Goal: Information Seeking & Learning: Understand process/instructions

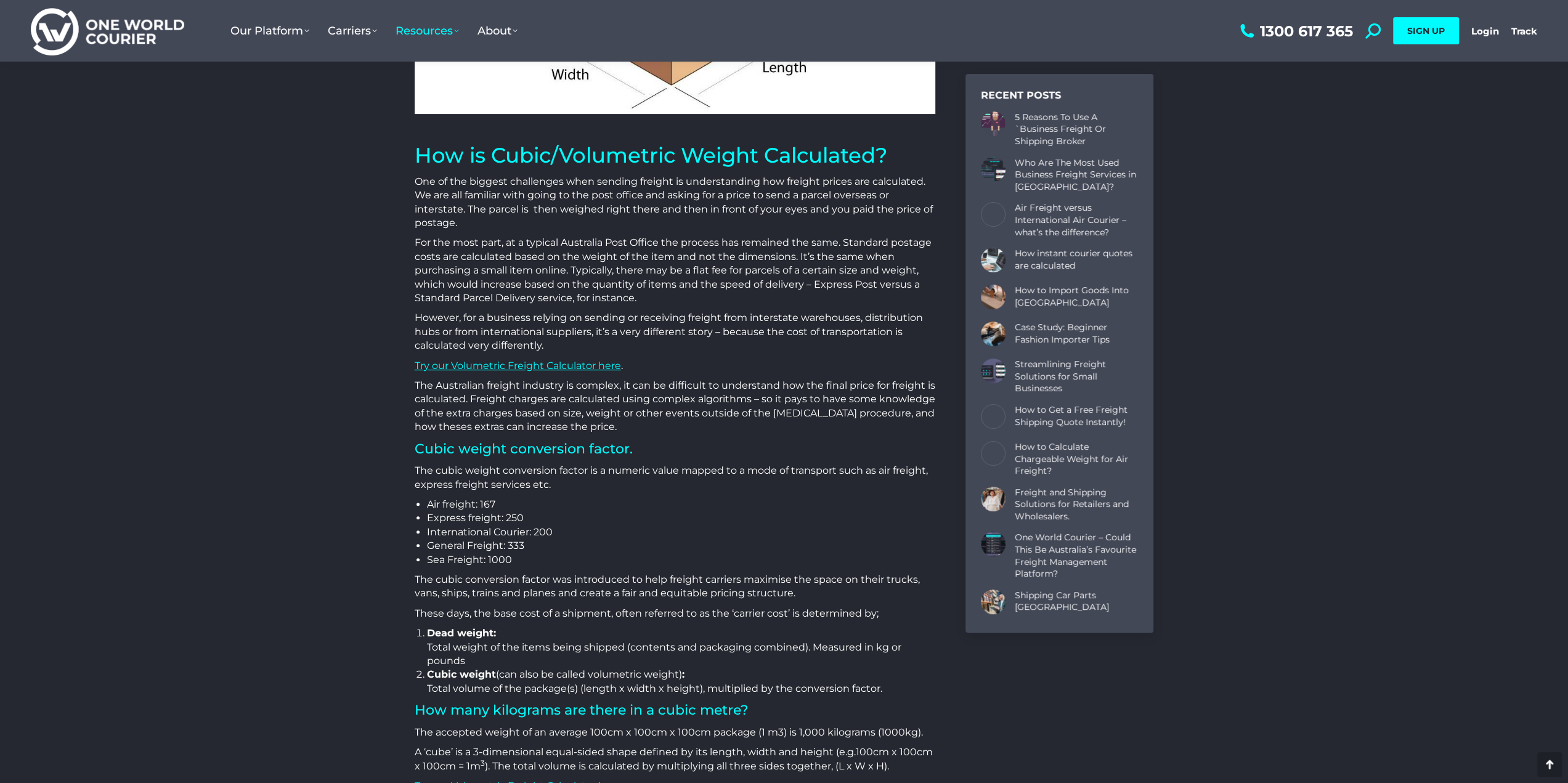
scroll to position [370, 0]
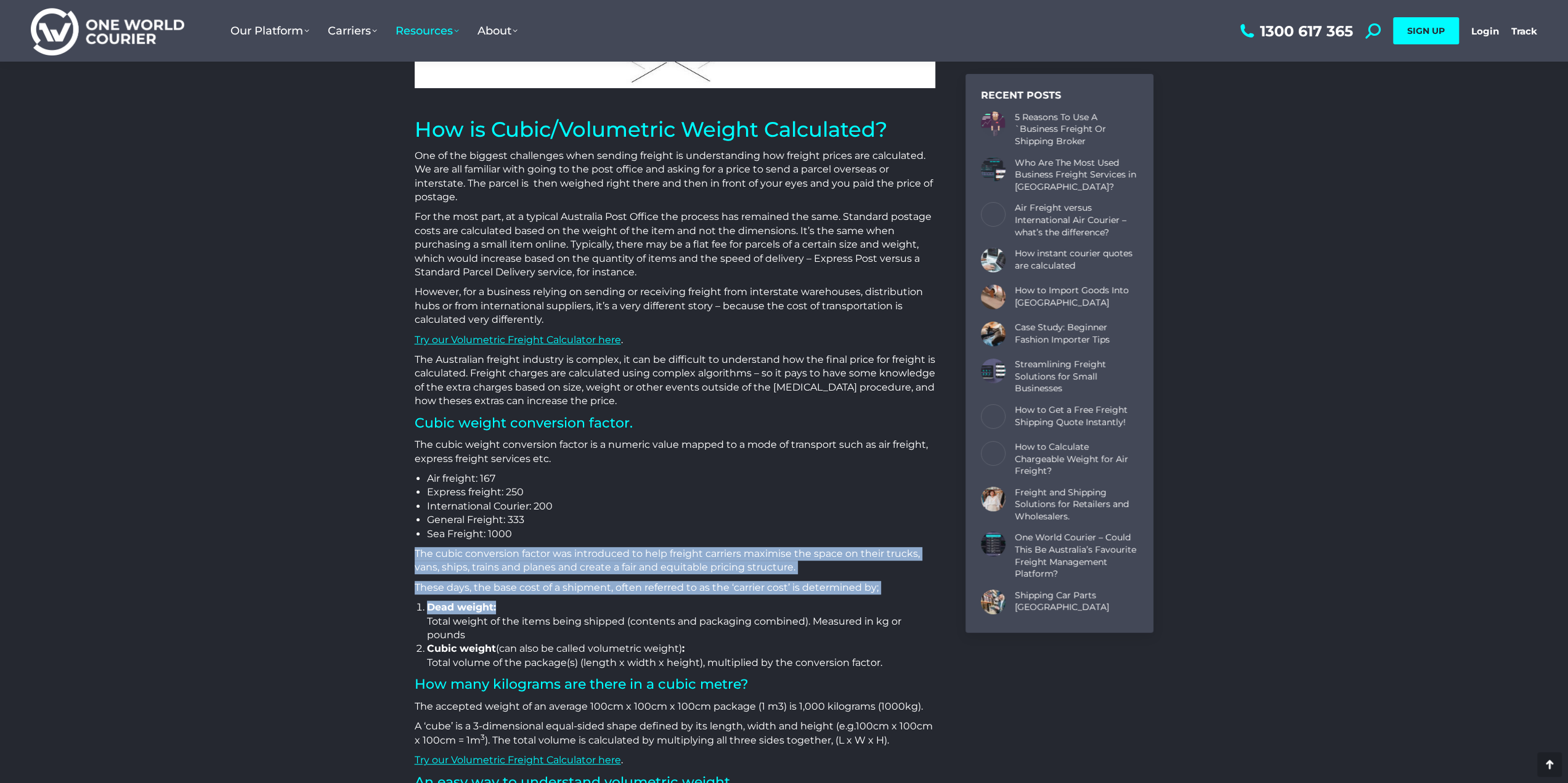
drag, startPoint x: 540, startPoint y: 533, endPoint x: 509, endPoint y: 615, distance: 87.7
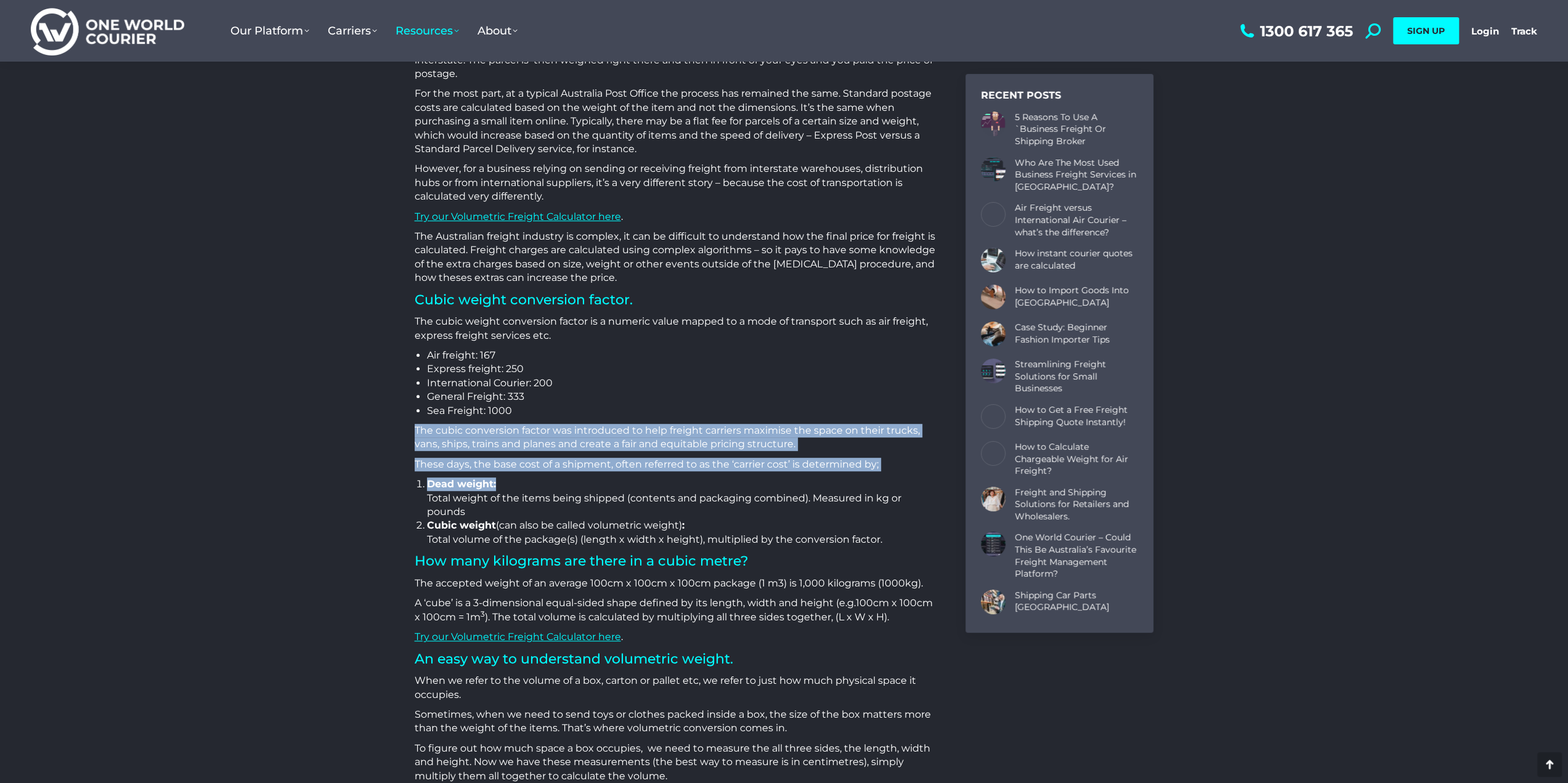
scroll to position [555, 0]
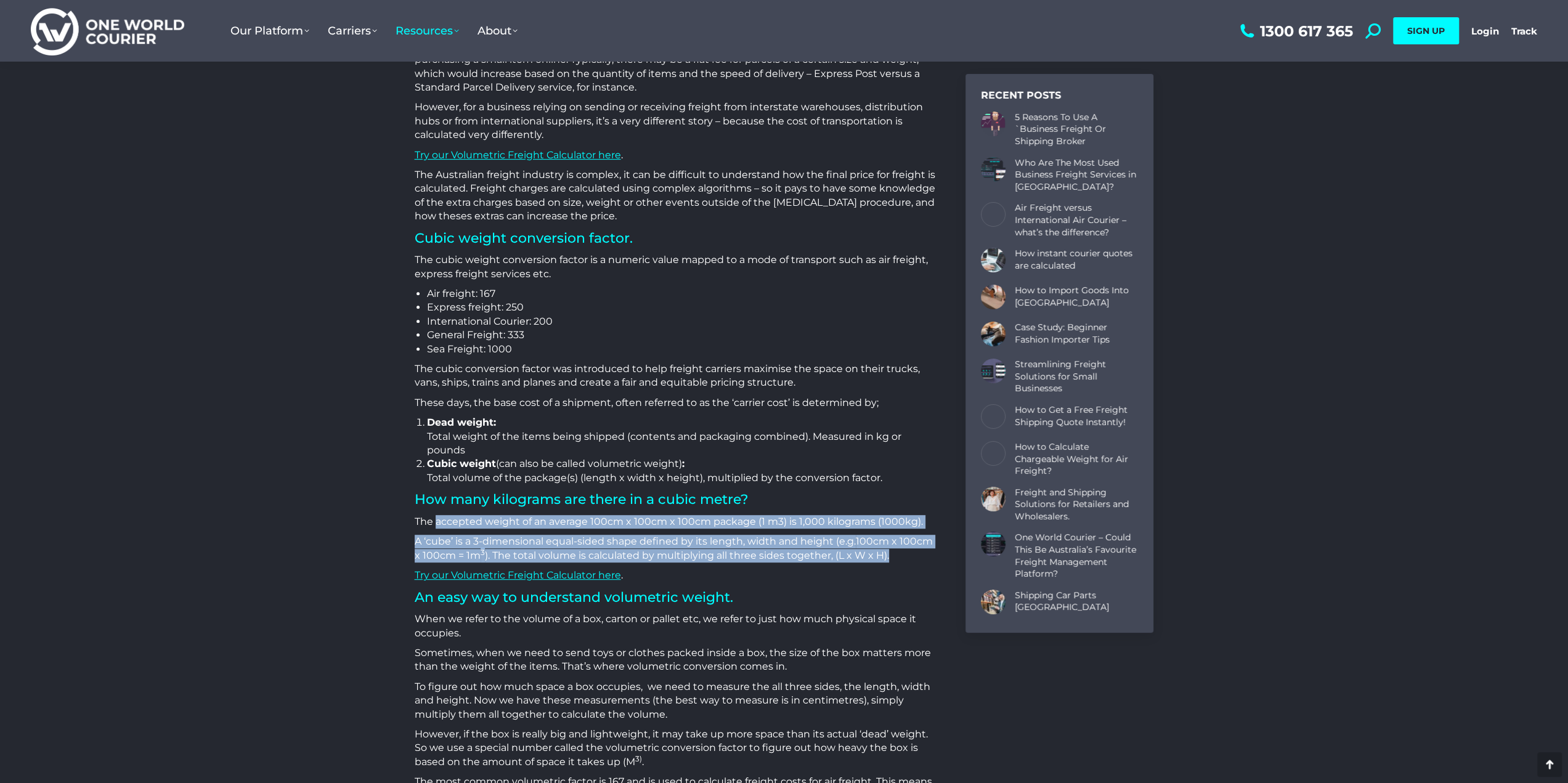
drag, startPoint x: 434, startPoint y: 522, endPoint x: 900, endPoint y: 559, distance: 467.5
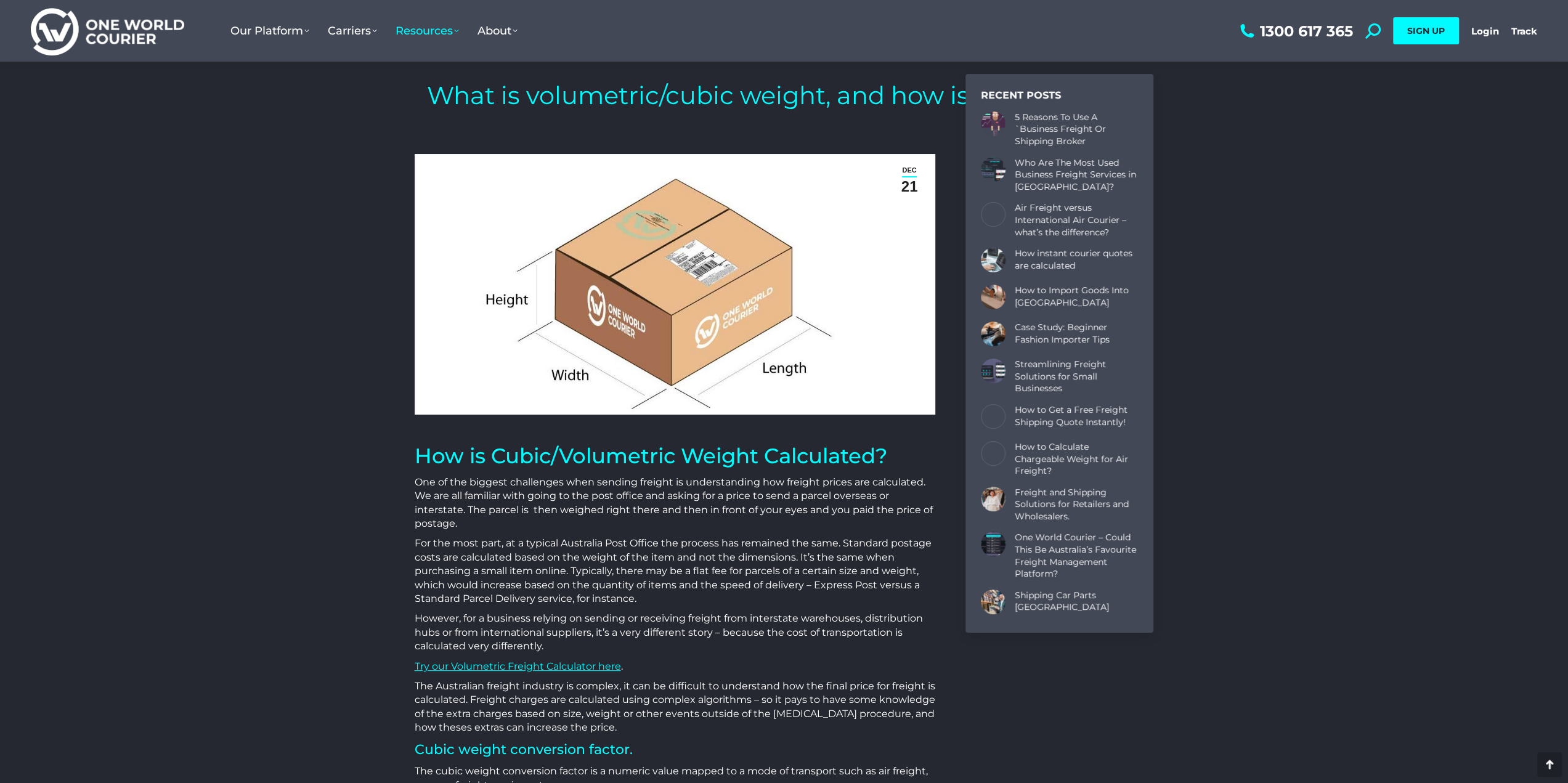
scroll to position [0, 0]
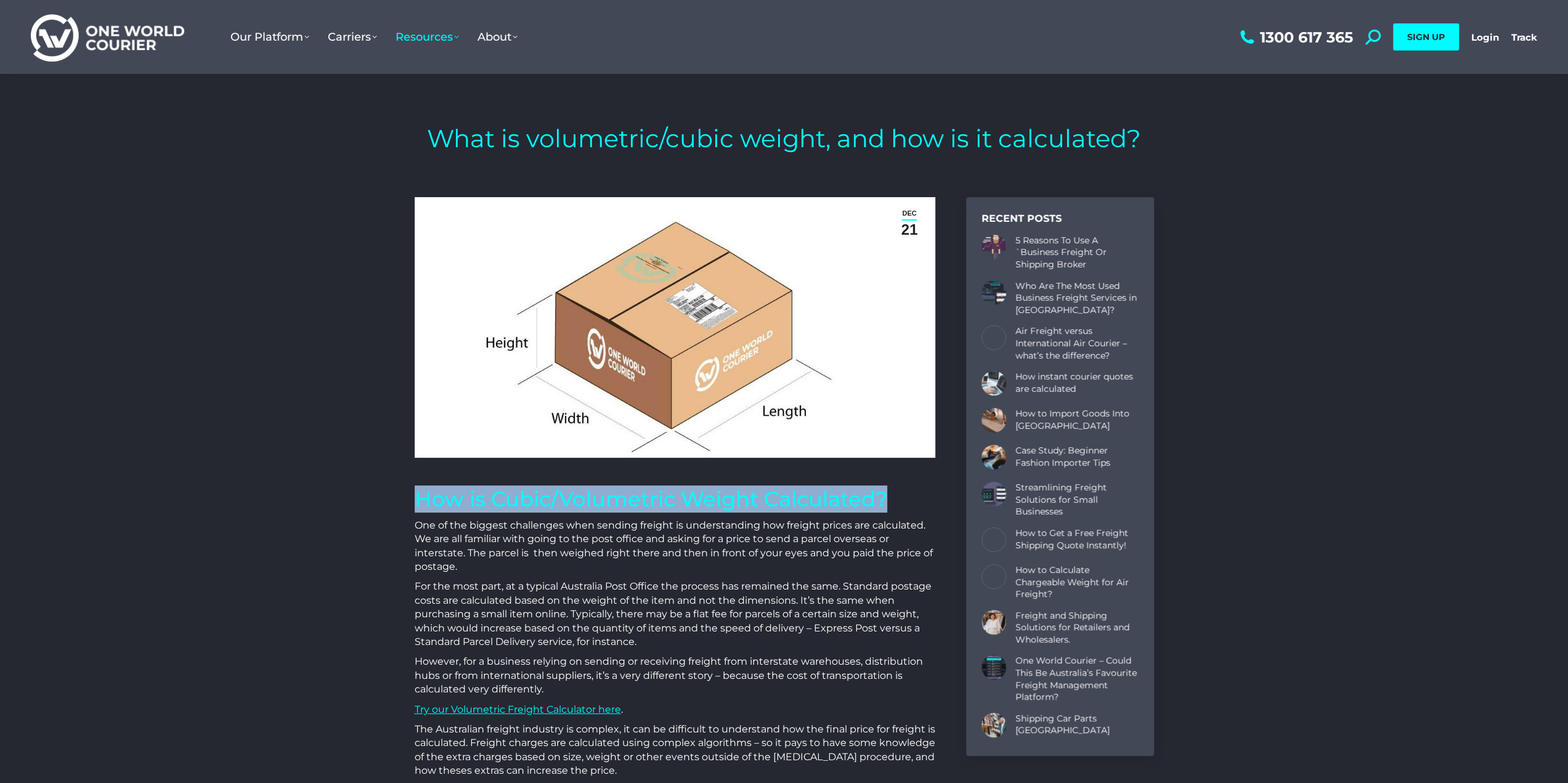
drag, startPoint x: 418, startPoint y: 497, endPoint x: 895, endPoint y: 509, distance: 477.2
click at [895, 509] on h1 "How is Cubic/Volumetric Weight Calculated?" at bounding box center [675, 499] width 521 height 27
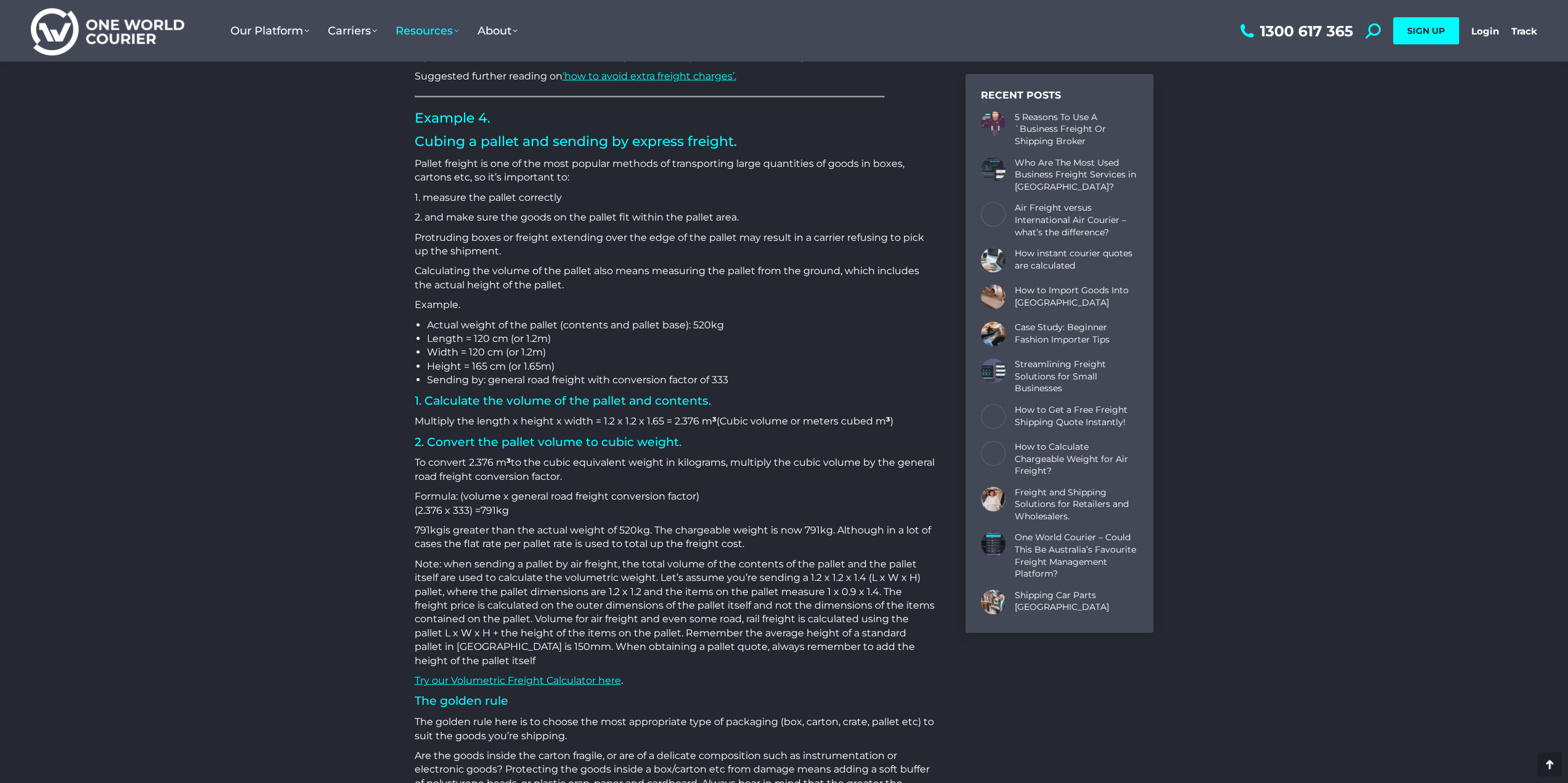
scroll to position [2767, 0]
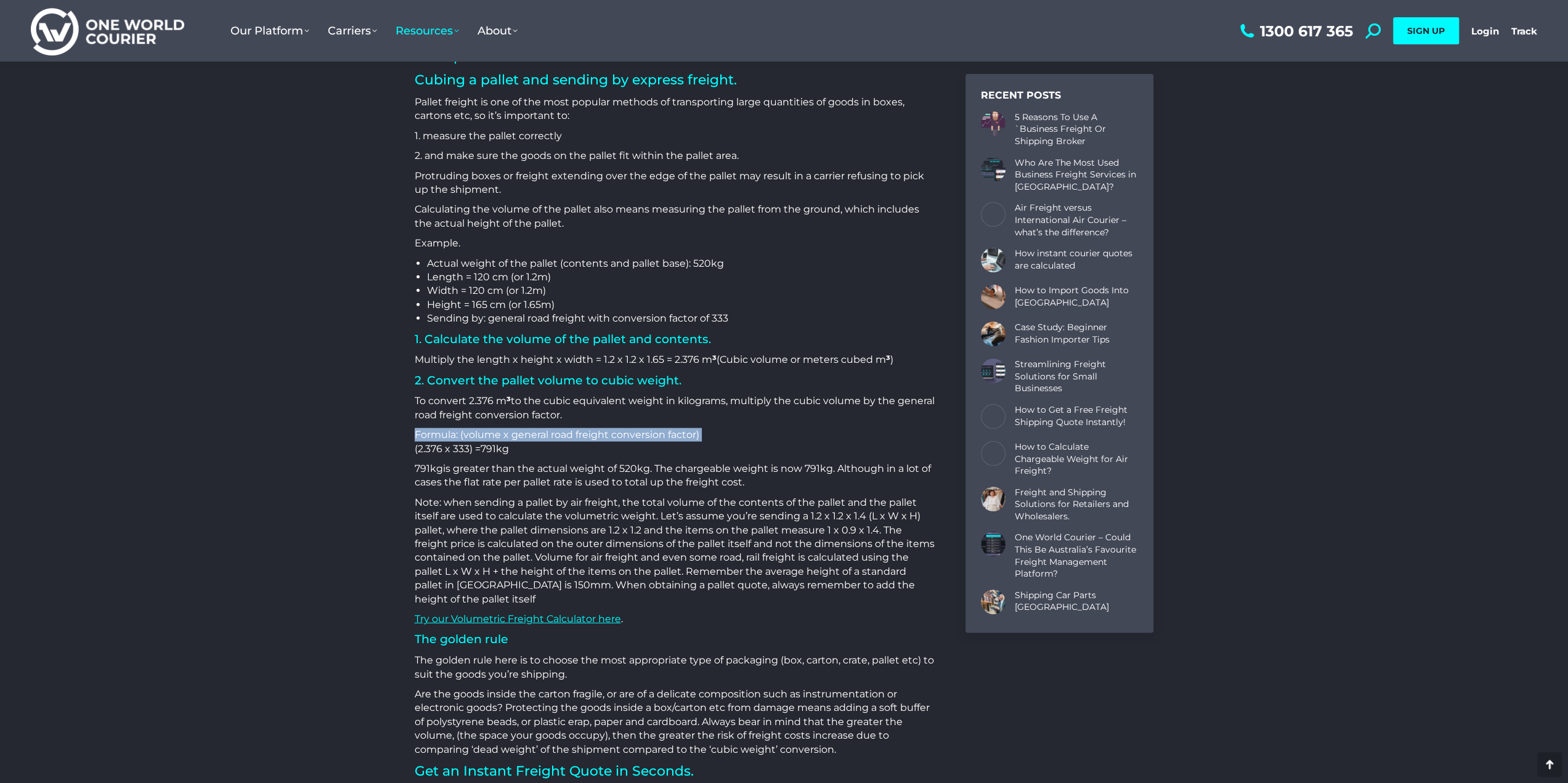
drag, startPoint x: 704, startPoint y: 428, endPoint x: 301, endPoint y: 450, distance: 403.6
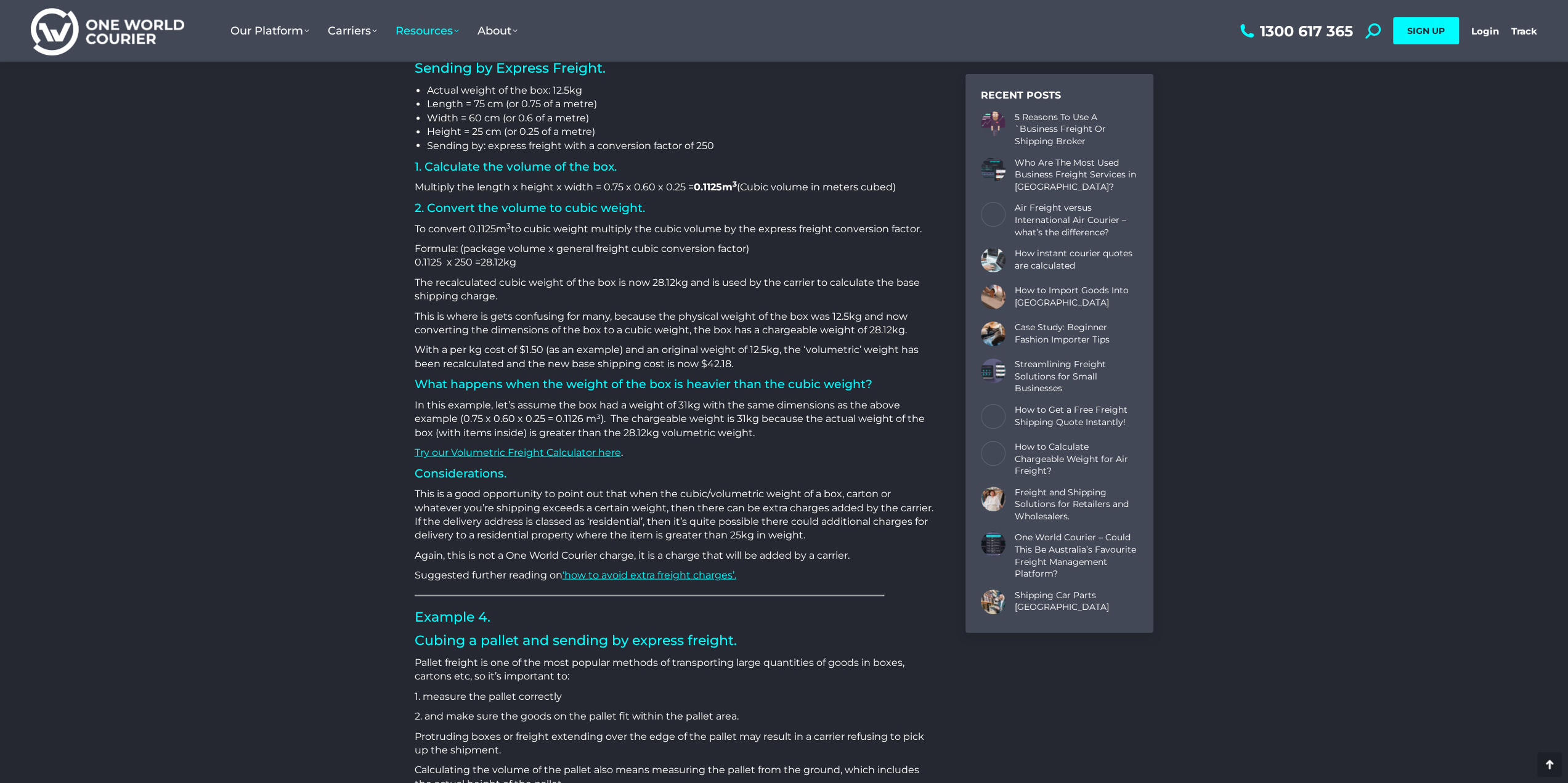
scroll to position [2089, 0]
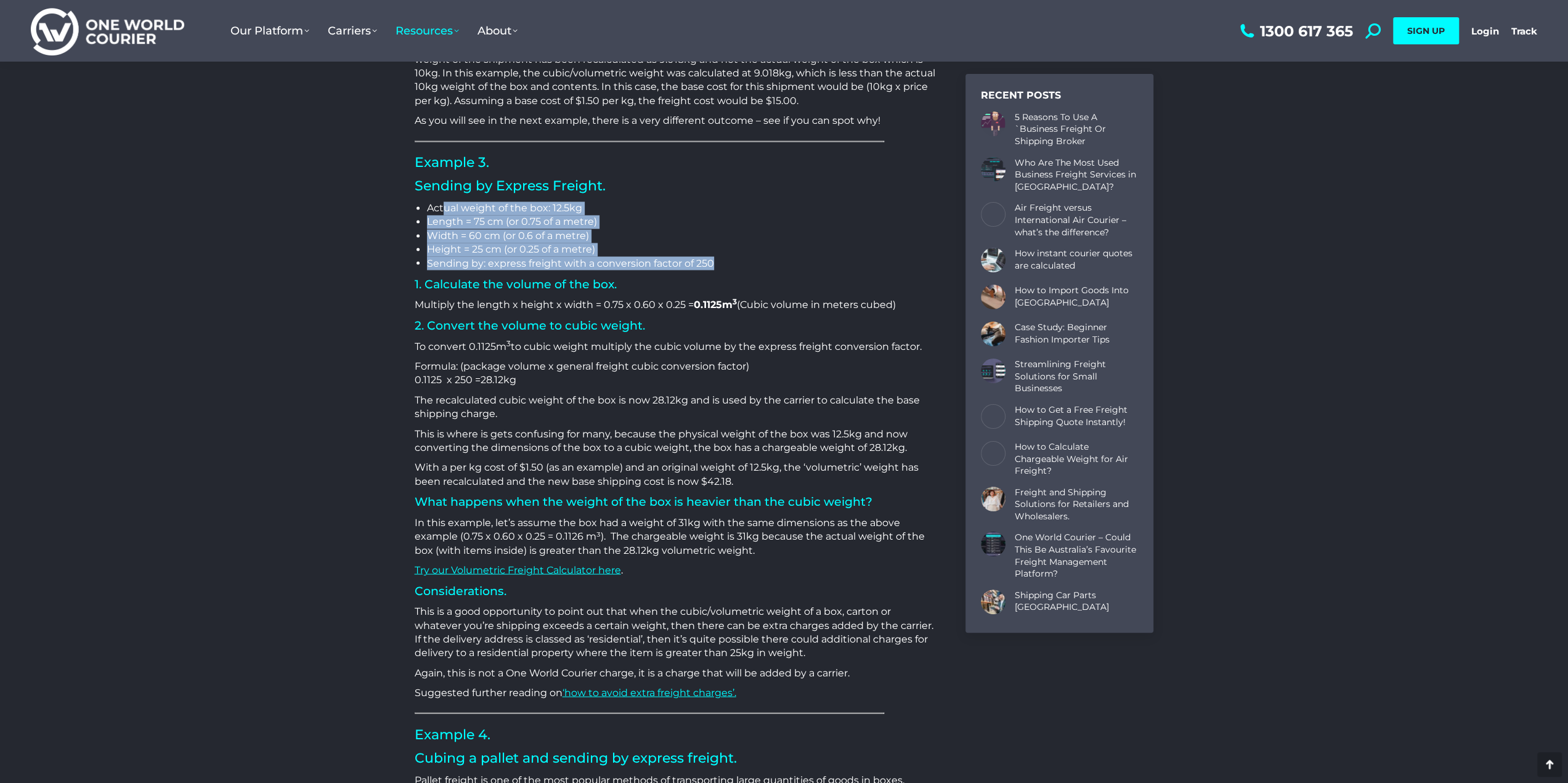
drag, startPoint x: 442, startPoint y: 210, endPoint x: 801, endPoint y: 258, distance: 362.2
click at [801, 258] on ul "Actual weight of the box: 12.5kg Length = 75 cm (or 0.75 of a metre) Width = 60…" at bounding box center [681, 236] width 509 height 69
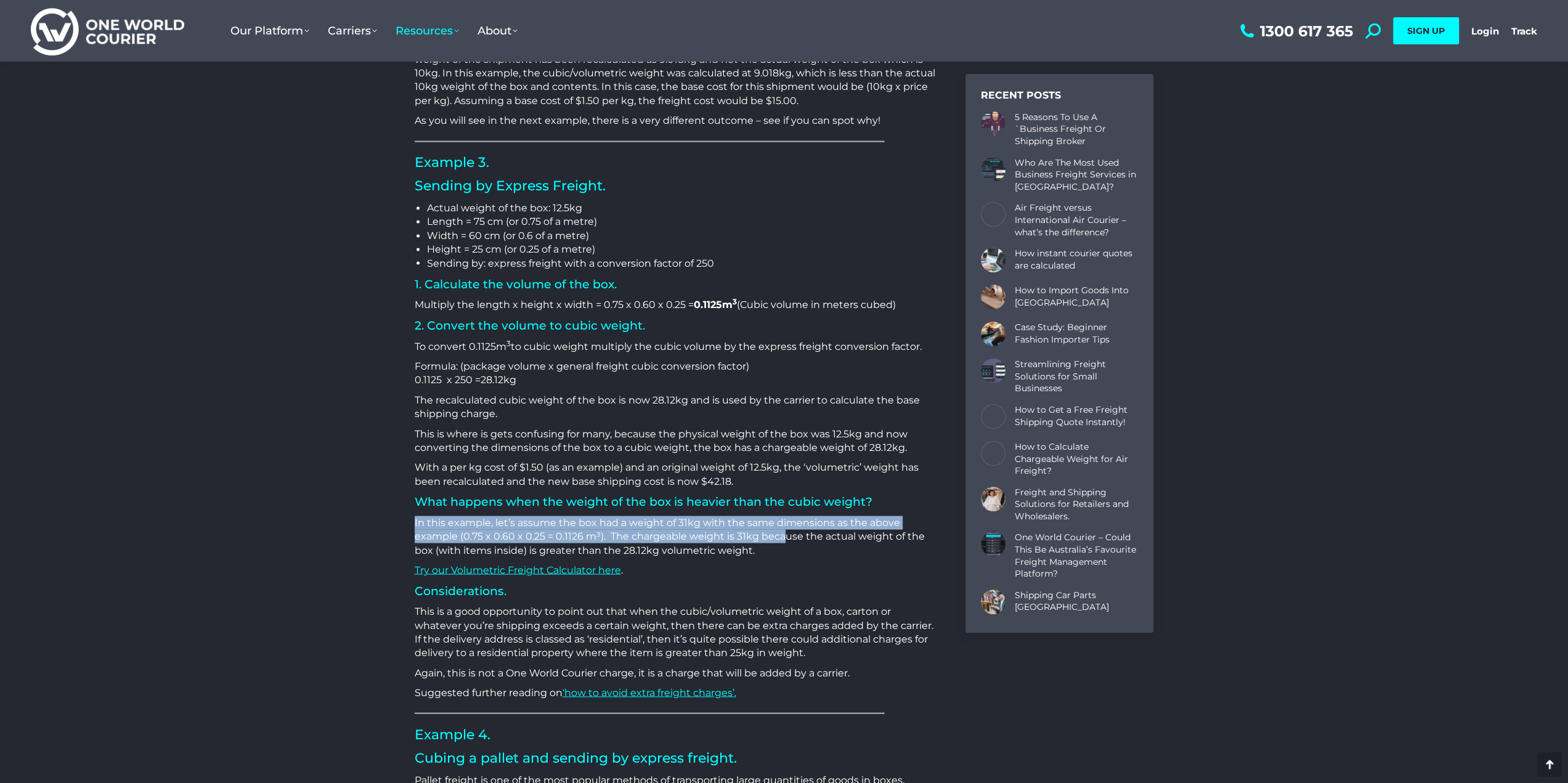
drag, startPoint x: 784, startPoint y: 539, endPoint x: 404, endPoint y: 523, distance: 380.3
click at [404, 523] on div "[DATE] How is Cubic/Volumetric Weight Calculated? One of the biggest challenges…" at bounding box center [784, 54] width 801 height 3891
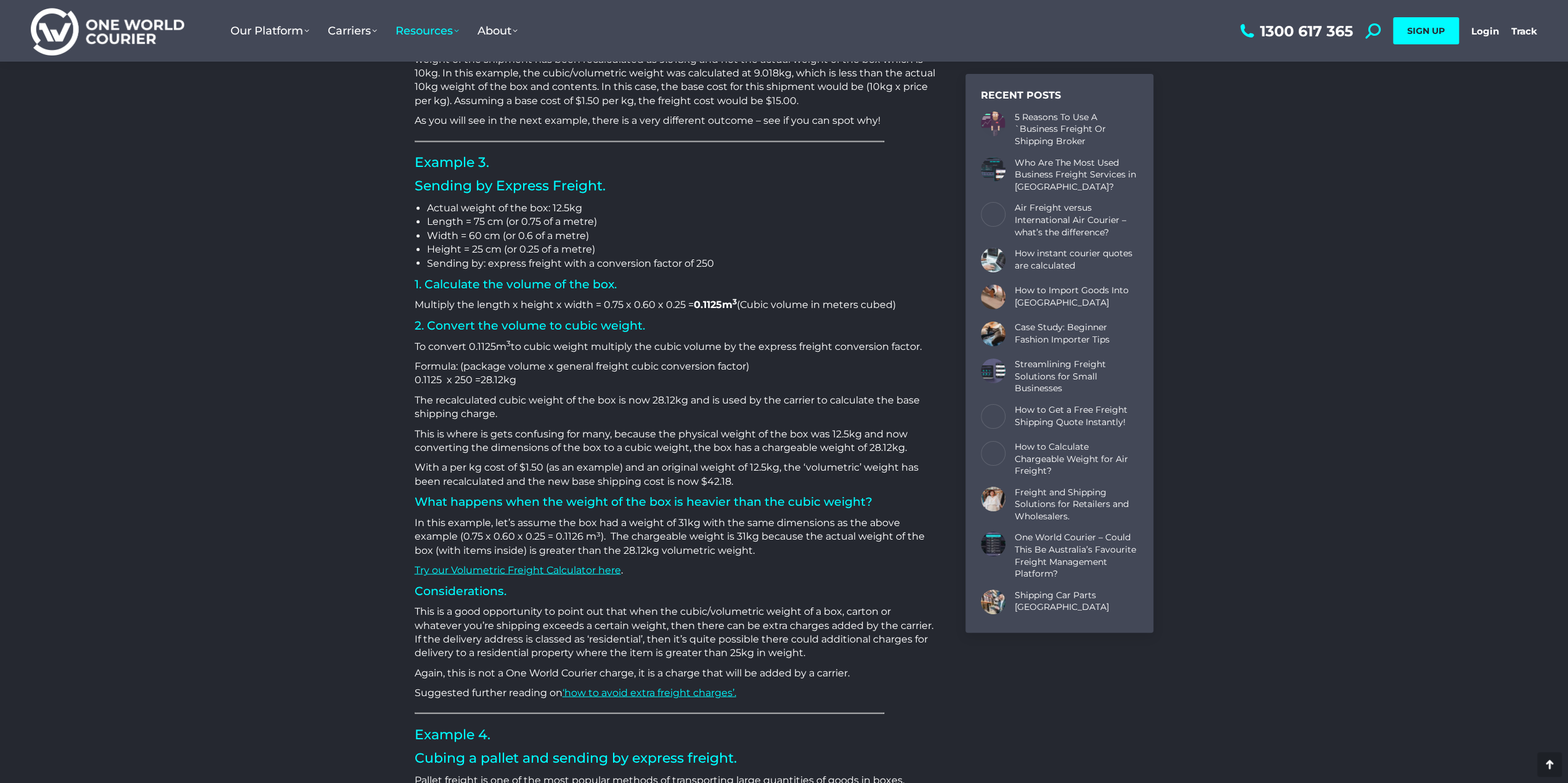
click at [755, 548] on p "In this example, let’s assume the box had a weight of 31kg with the same dimens…" at bounding box center [675, 536] width 521 height 41
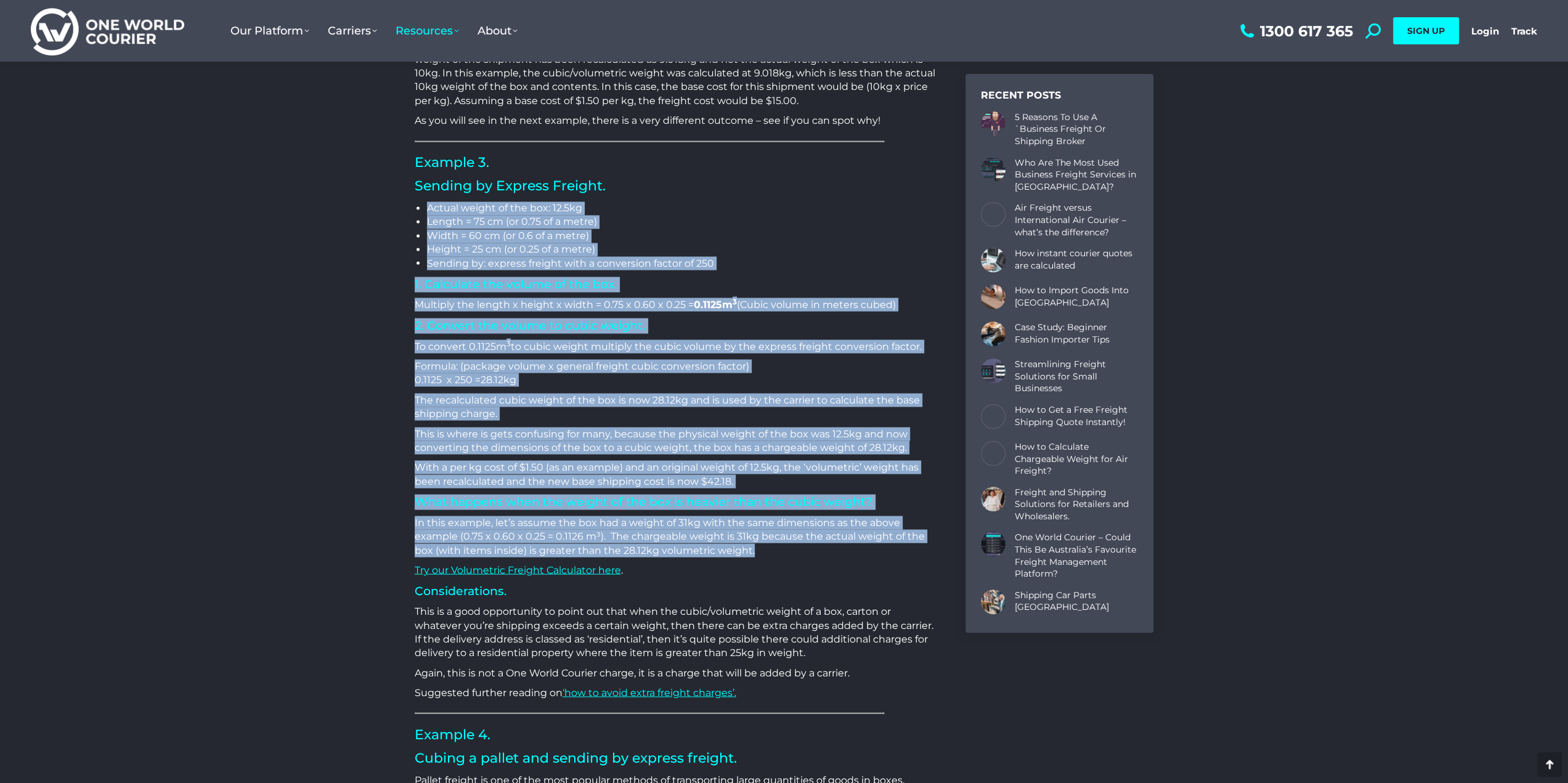
drag, startPoint x: 786, startPoint y: 548, endPoint x: 419, endPoint y: 211, distance: 498.3
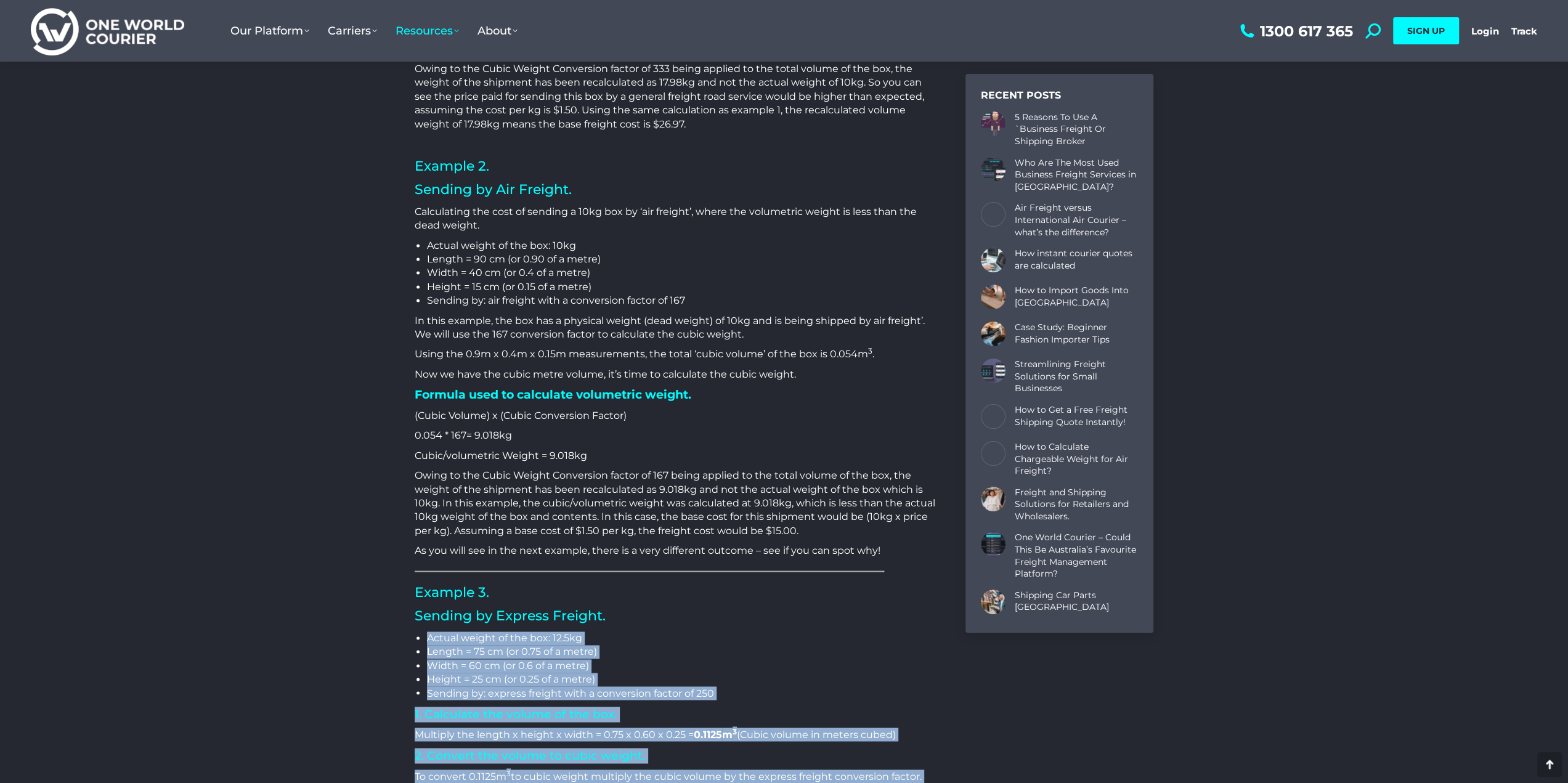
scroll to position [1658, 0]
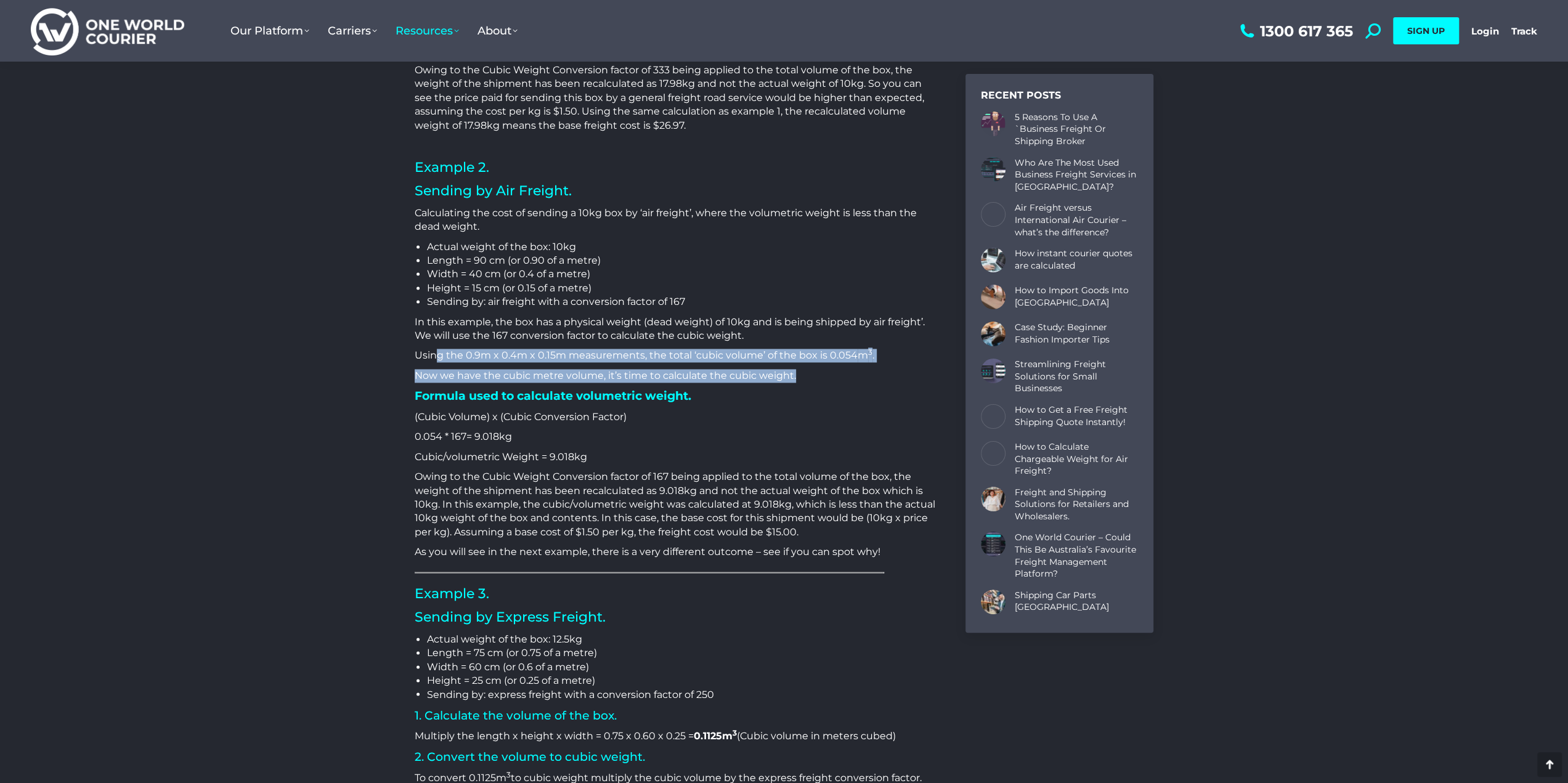
drag, startPoint x: 438, startPoint y: 357, endPoint x: 830, endPoint y: 373, distance: 392.3
click at [830, 373] on div "How is Cubic/Volumetric Weight Calculated? One of the biggest challenges when s…" at bounding box center [675, 405] width 521 height 3154
click at [827, 377] on p "Now we have the cubic metre volume, it’s time to calculate the cubic weight." at bounding box center [675, 376] width 521 height 14
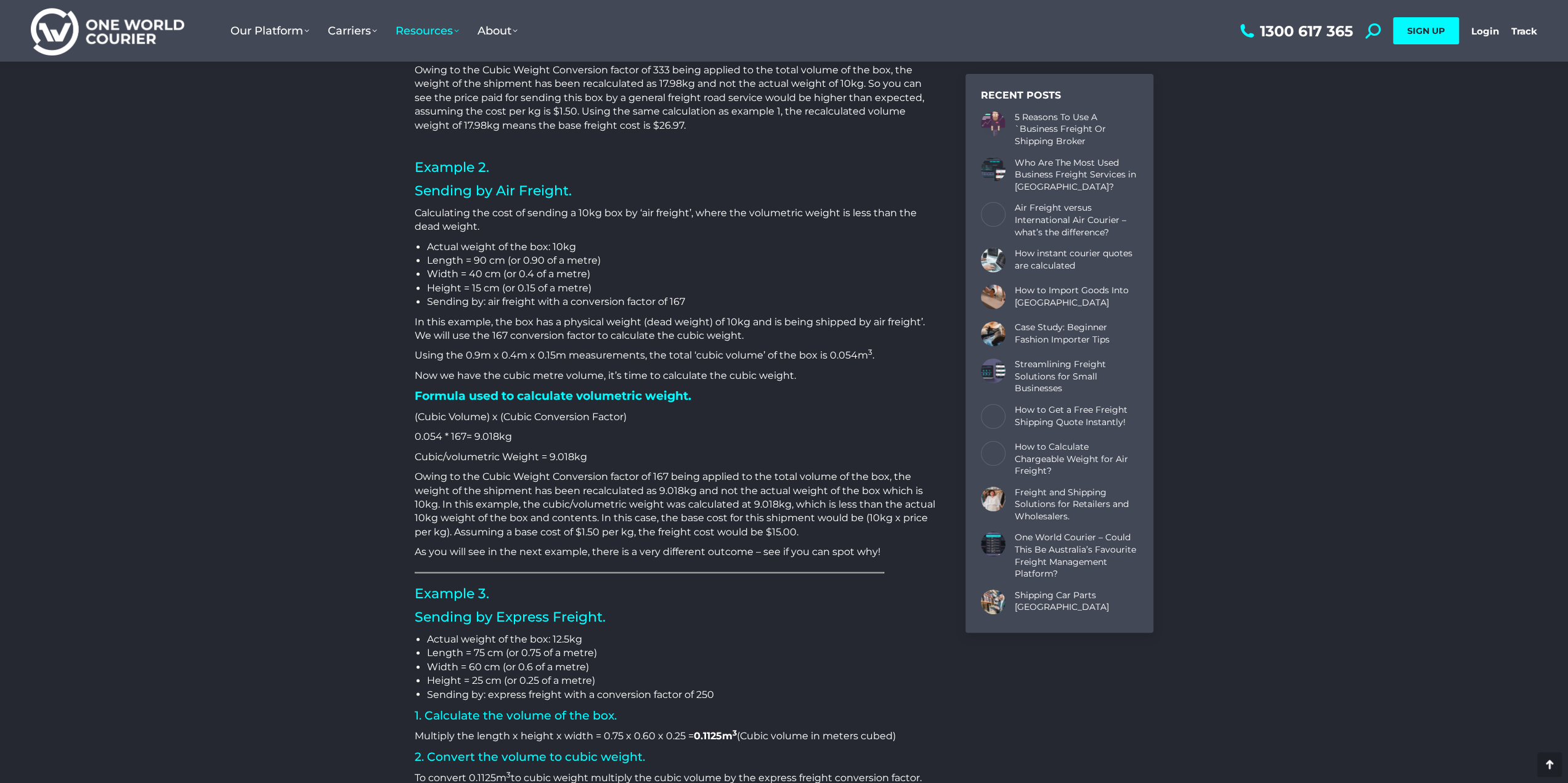
drag, startPoint x: 811, startPoint y: 370, endPoint x: 224, endPoint y: 387, distance: 587.2
click at [224, 387] on div "[DATE] How is Cubic/Volumetric Weight Calculated? One of the biggest challenges…" at bounding box center [784, 485] width 1568 height 3977
click at [592, 460] on p "Cubic/volumetric Weight = 9.018kg" at bounding box center [675, 457] width 521 height 14
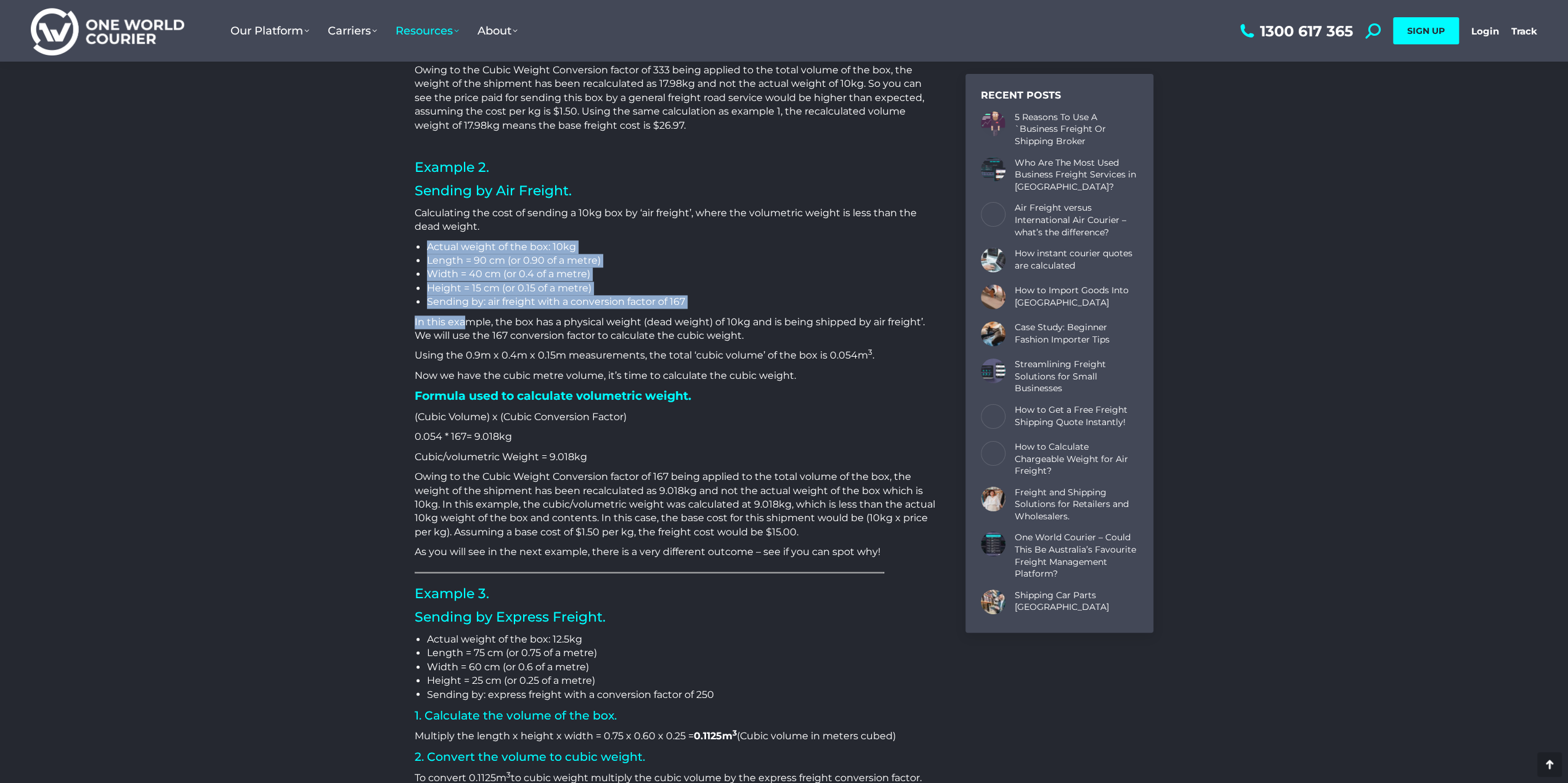
drag, startPoint x: 446, startPoint y: 260, endPoint x: 462, endPoint y: 315, distance: 57.3
click at [462, 315] on div "How is Cubic/Volumetric Weight Calculated? One of the biggest challenges when s…" at bounding box center [675, 405] width 521 height 3154
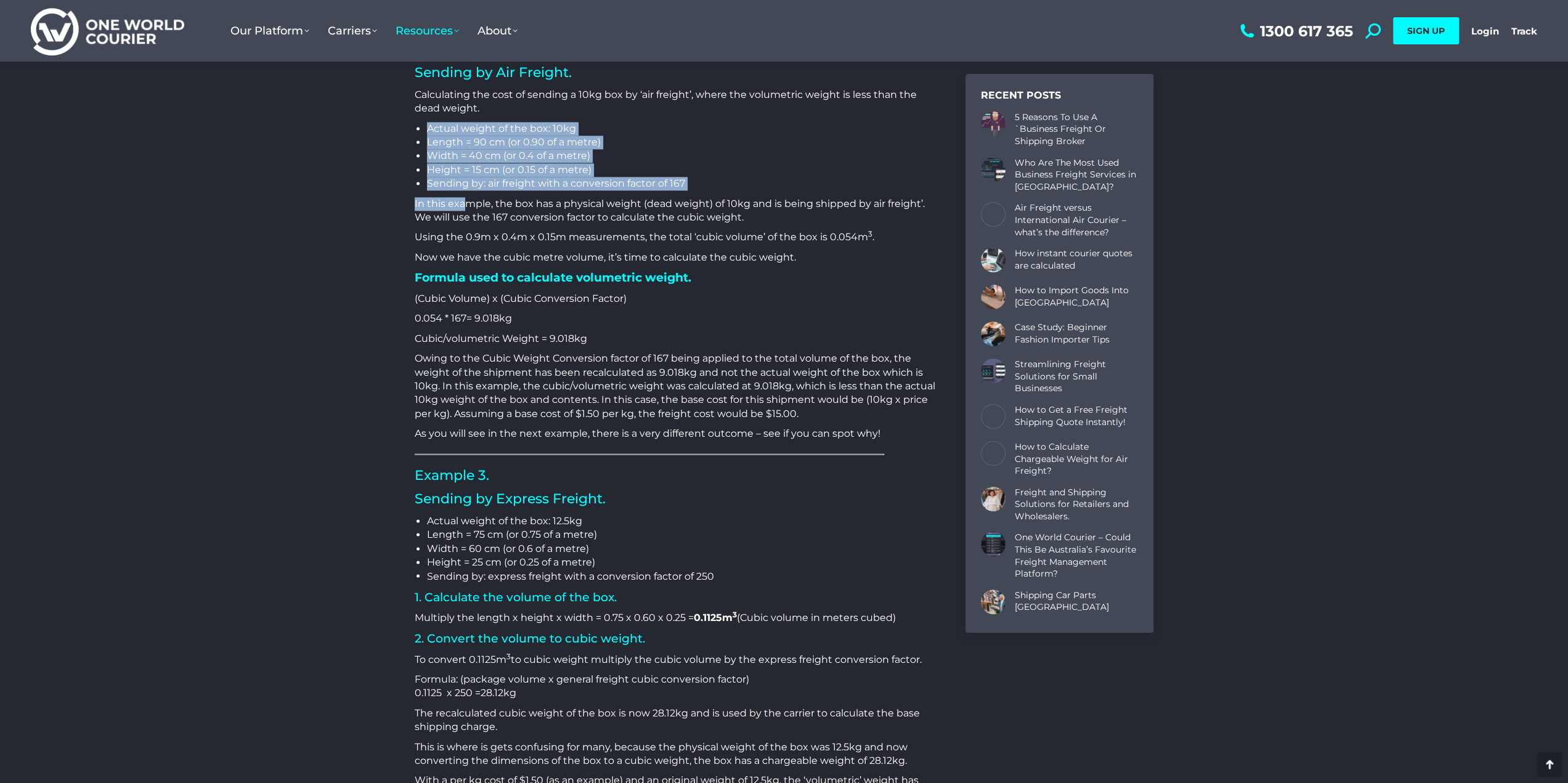
scroll to position [1843, 0]
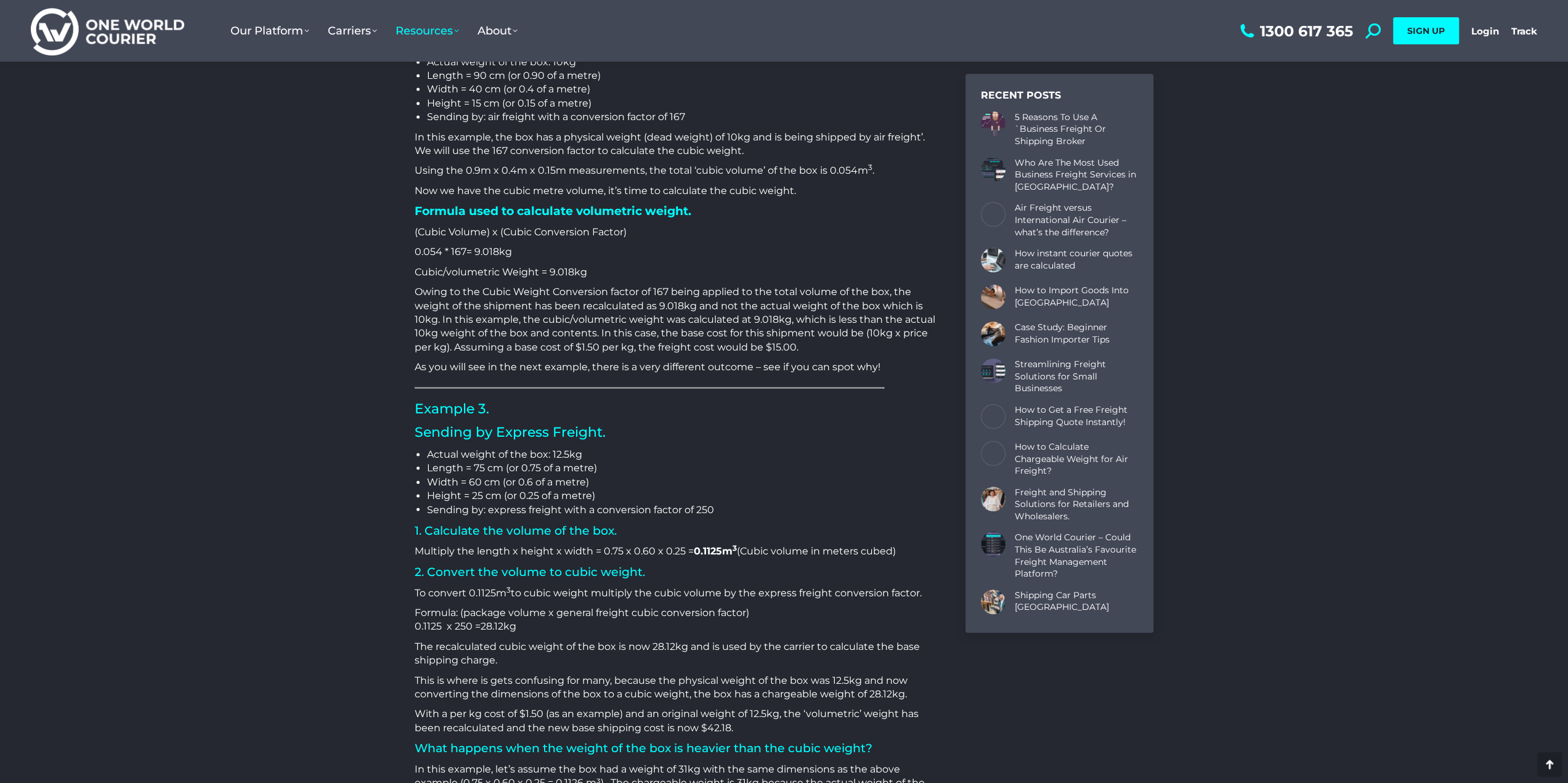
click at [568, 712] on p "With a per kg cost of $1.50 (as an example) and an original weight of 12.5kg, t…" at bounding box center [675, 721] width 521 height 28
